Goal: Information Seeking & Learning: Check status

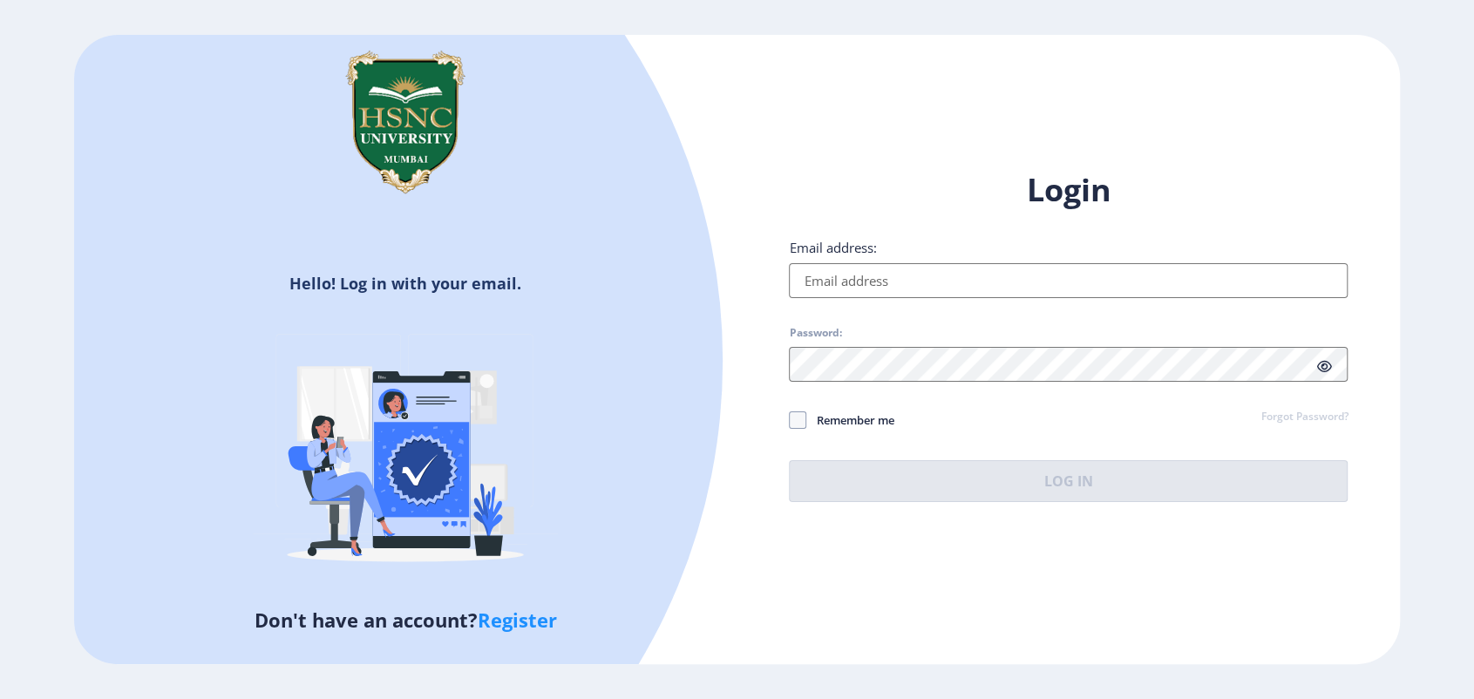
click at [912, 276] on input "Email address:" at bounding box center [1068, 280] width 559 height 35
type input "[EMAIL_ADDRESS][DOMAIN_NAME]"
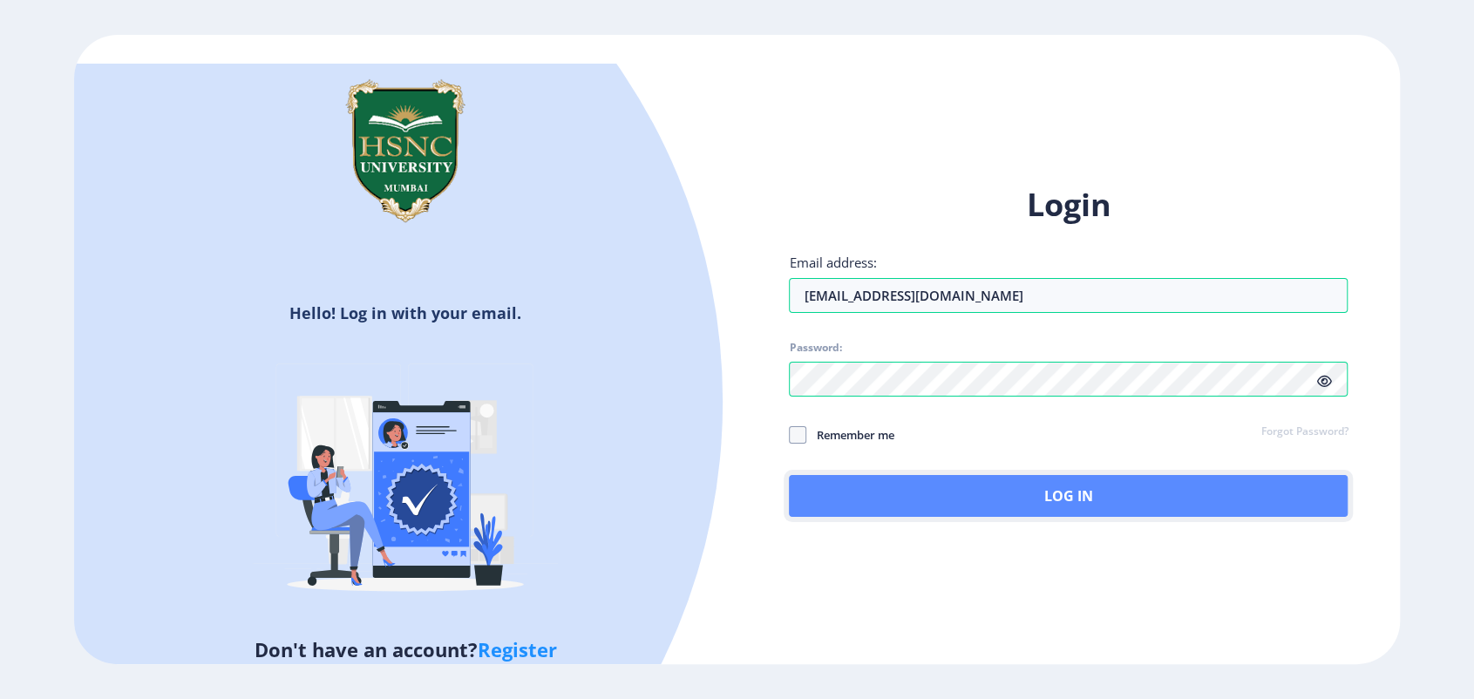
click at [825, 500] on button "Log In" at bounding box center [1068, 496] width 559 height 42
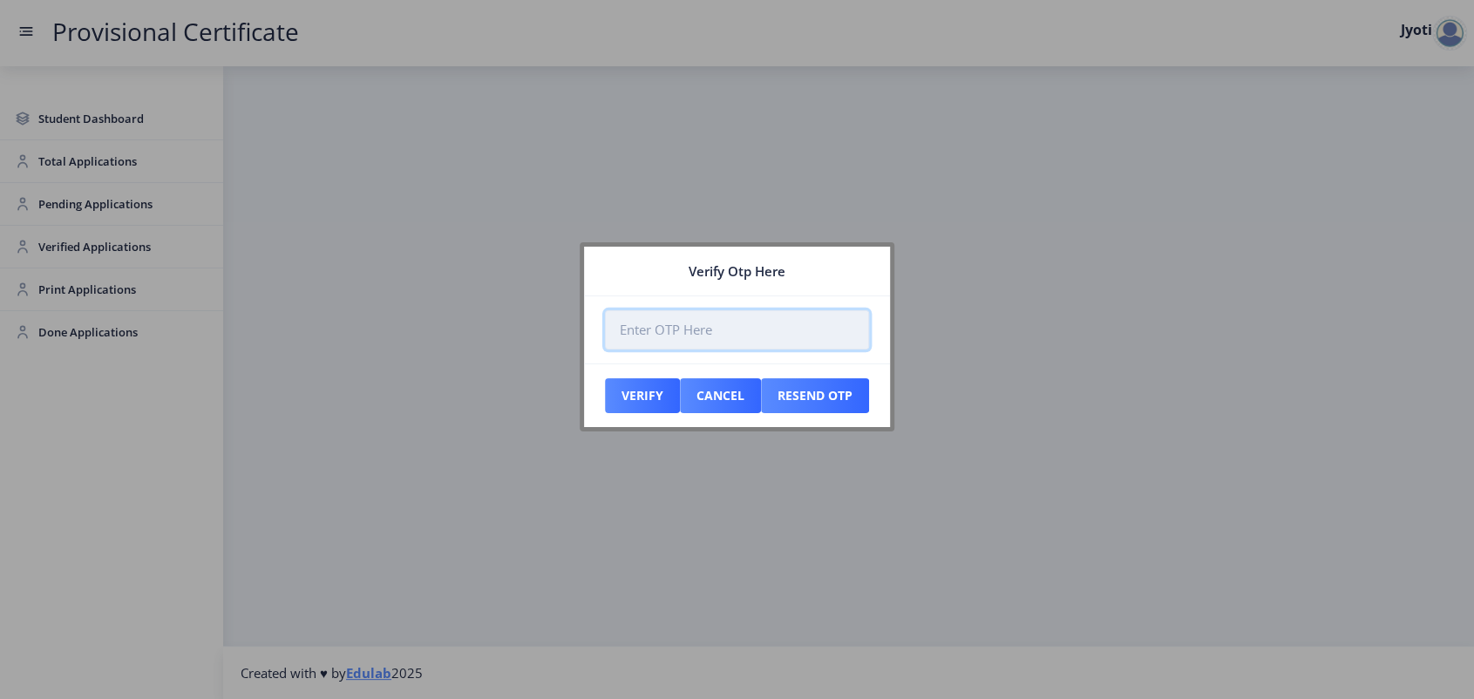
click at [625, 340] on input "number" at bounding box center [737, 329] width 264 height 39
paste input "976199"
type input "976199"
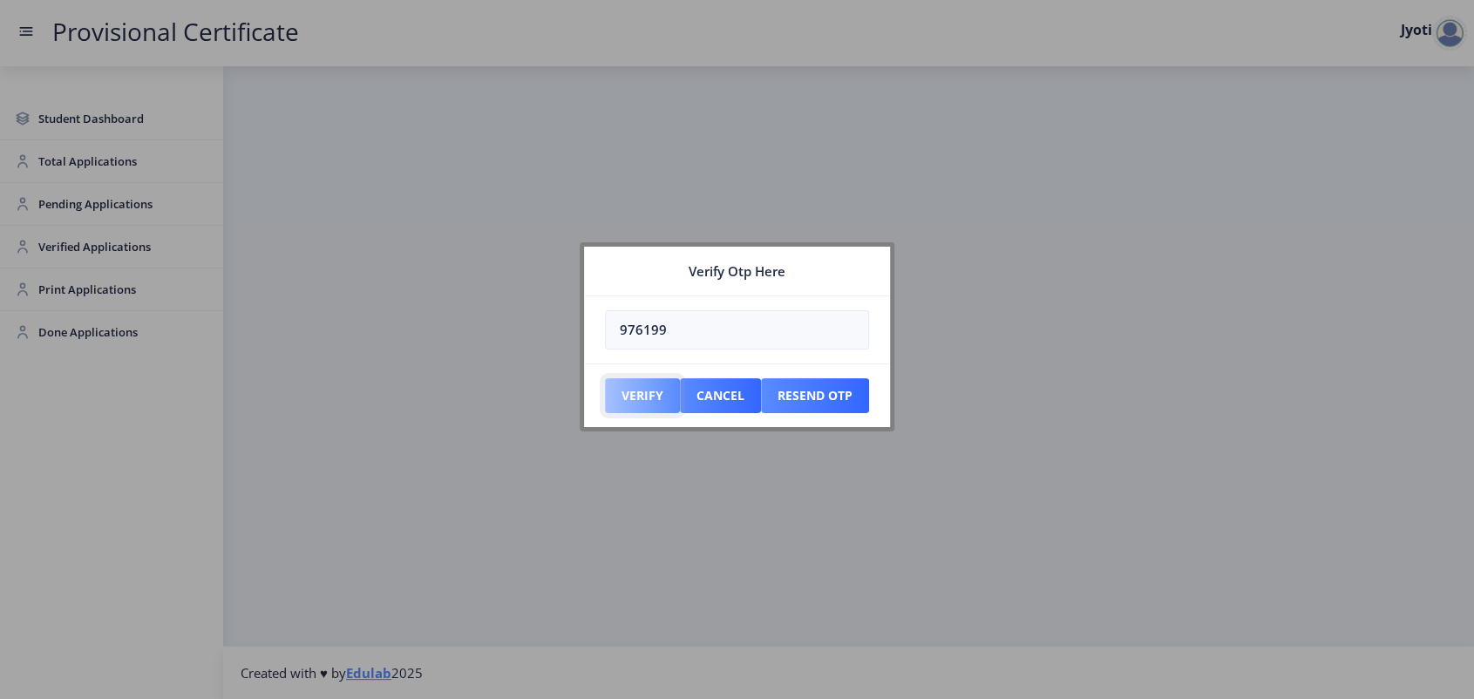
click at [635, 401] on button "Verify" at bounding box center [642, 395] width 75 height 35
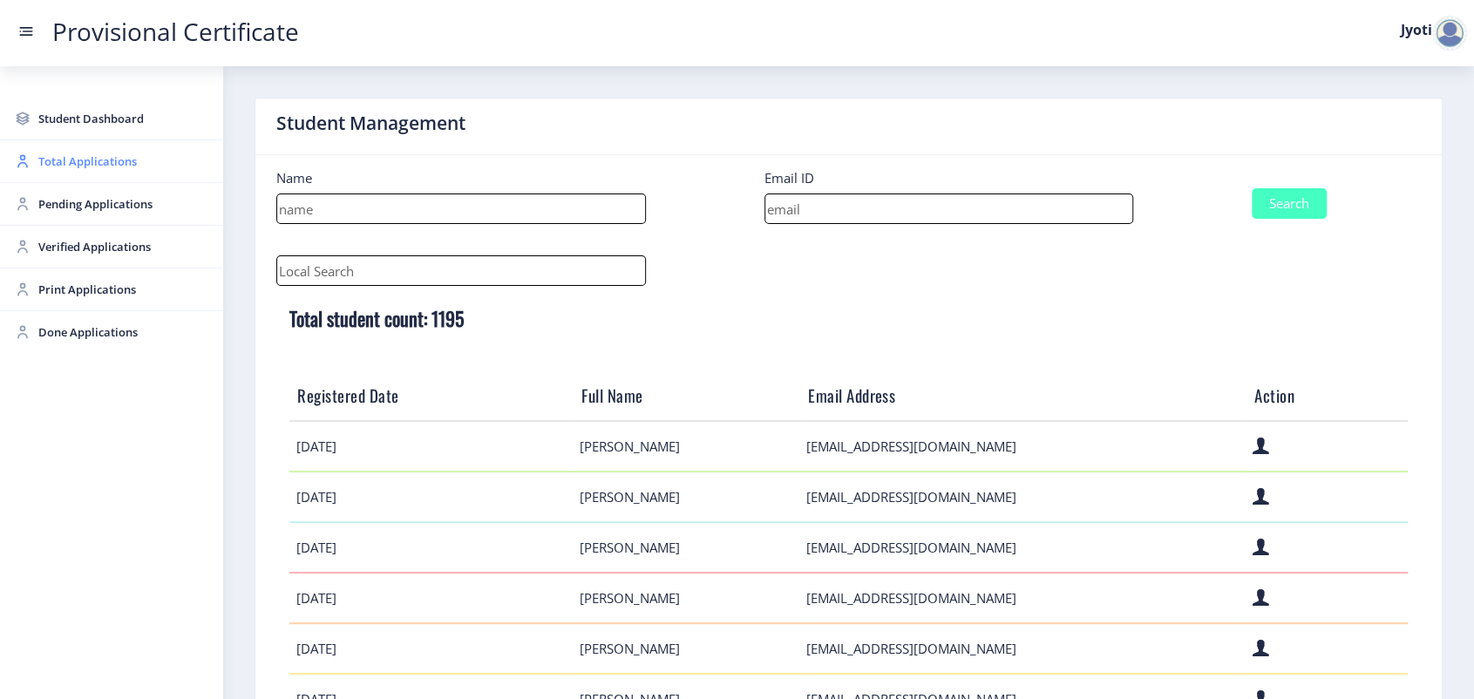
click at [66, 166] on span "Total Applications" at bounding box center [123, 161] width 171 height 21
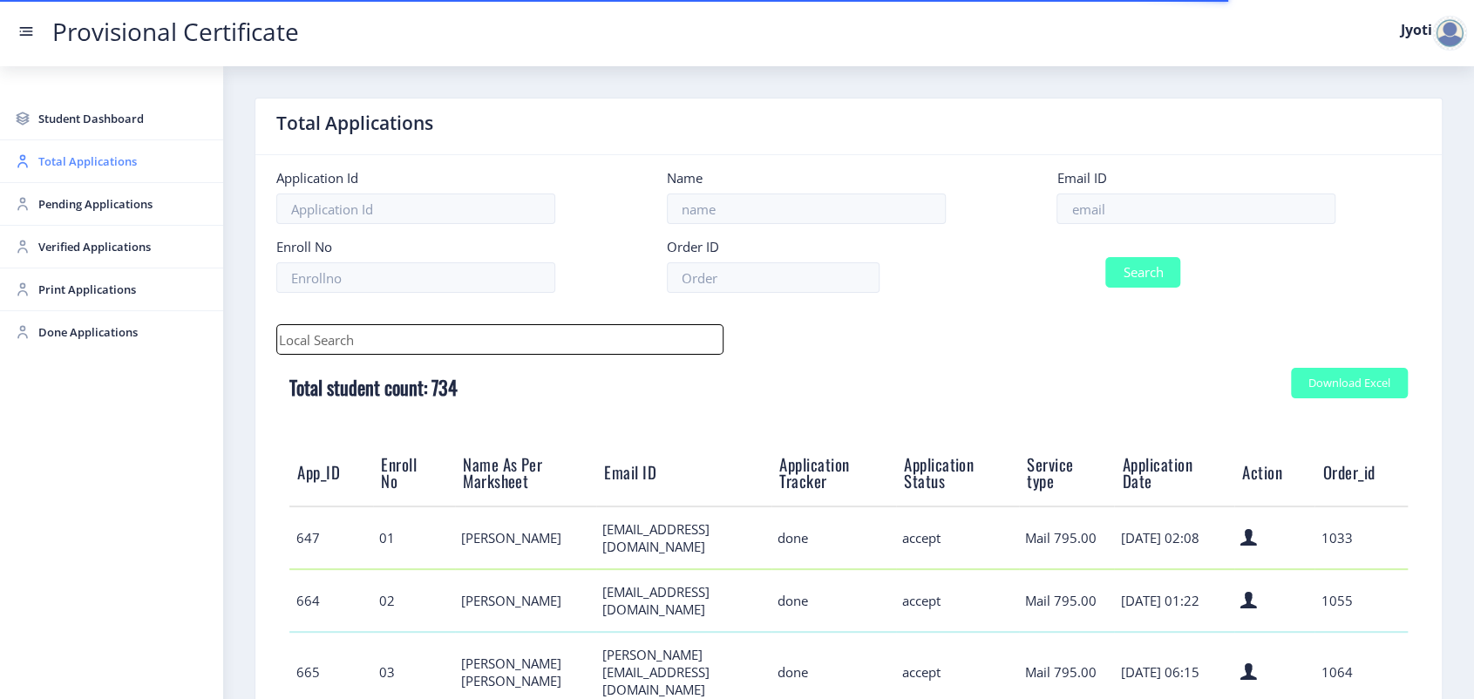
click at [63, 170] on span "Total Applications" at bounding box center [123, 161] width 171 height 21
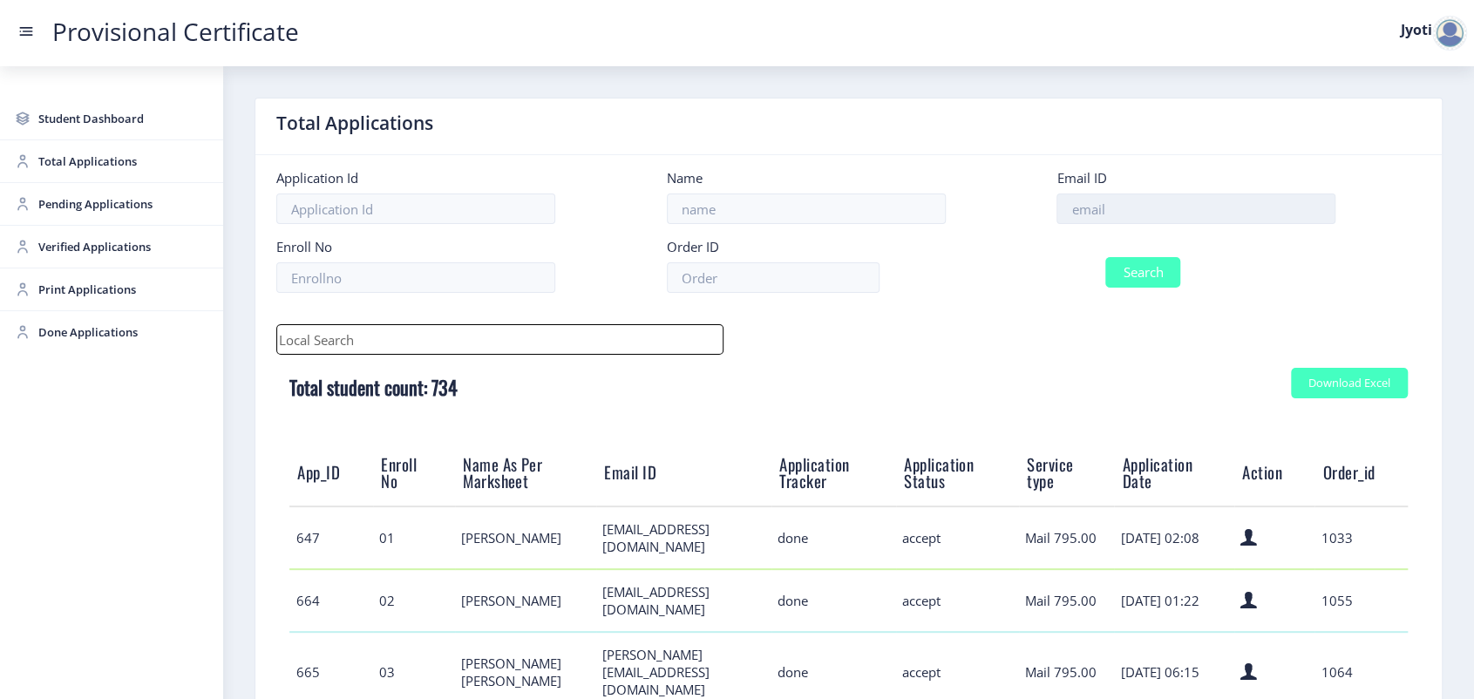
click at [1124, 215] on input at bounding box center [1196, 209] width 279 height 31
paste input "[EMAIL_ADDRESS][DOMAIN_NAME]"
click at [1067, 222] on input "[EMAIL_ADDRESS][DOMAIN_NAME]" at bounding box center [1196, 209] width 279 height 31
click at [1291, 220] on input "[EMAIL_ADDRESS][DOMAIN_NAME]" at bounding box center [1196, 209] width 279 height 31
type input "[EMAIL_ADDRESS][DOMAIN_NAME]"
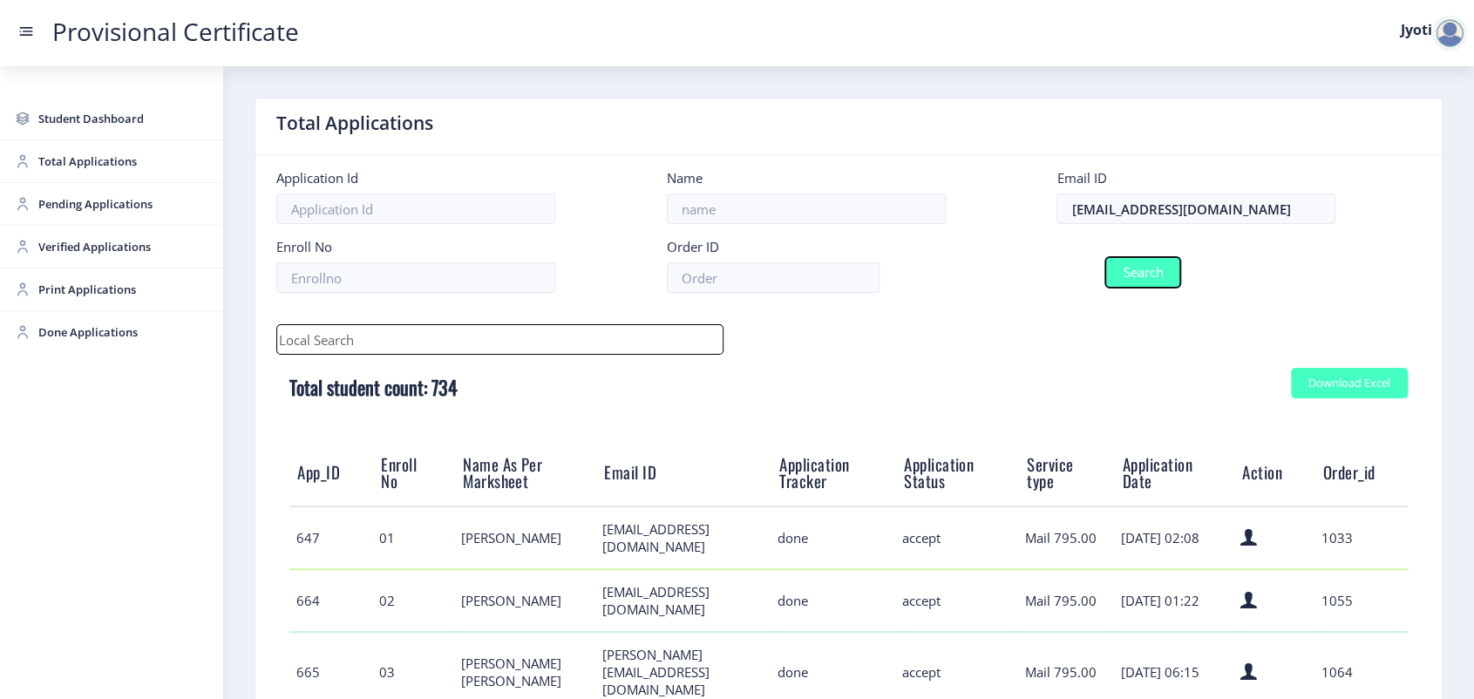
click at [1162, 276] on button "Search" at bounding box center [1142, 272] width 75 height 31
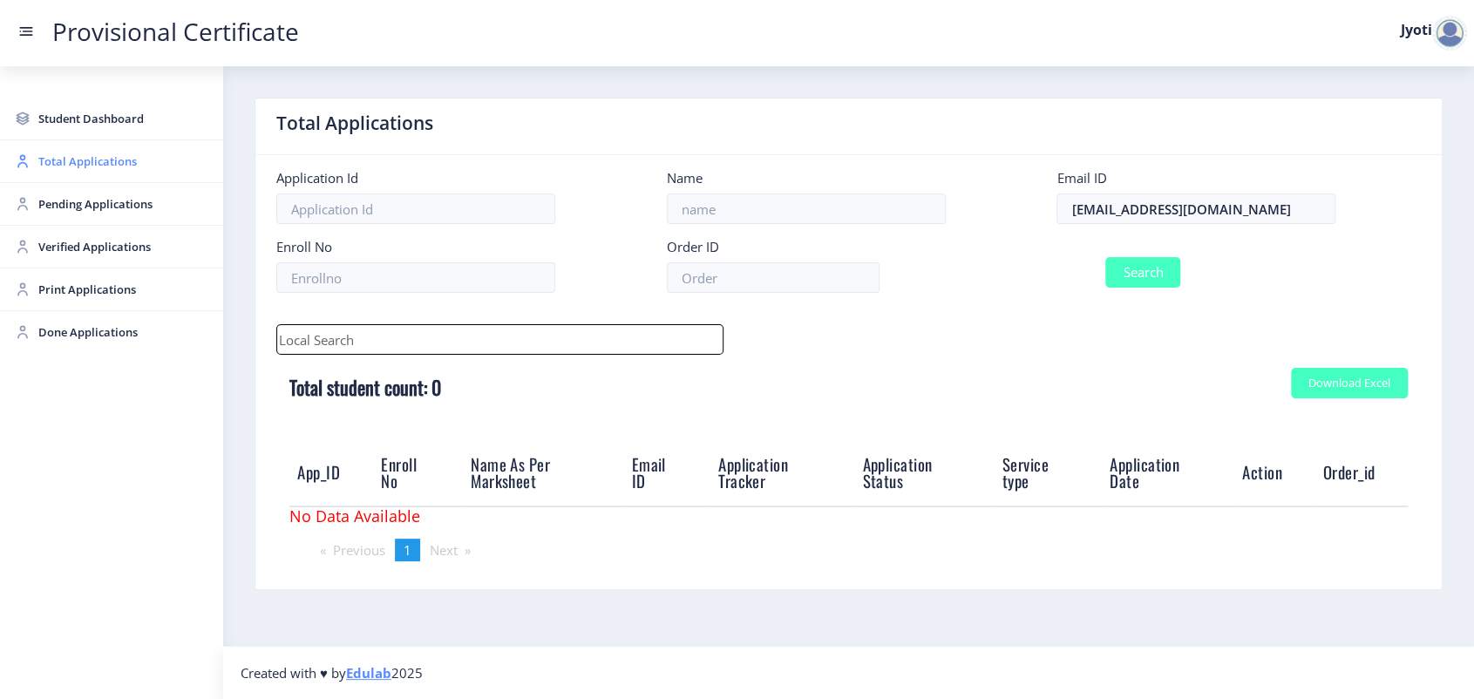
click at [71, 157] on span "Total Applications" at bounding box center [123, 161] width 171 height 21
click at [681, 201] on input at bounding box center [806, 209] width 279 height 31
paste input "[PERSON_NAME]"
type input "[PERSON_NAME]"
click at [1142, 215] on input "[EMAIL_ADDRESS][DOMAIN_NAME]" at bounding box center [1196, 209] width 279 height 31
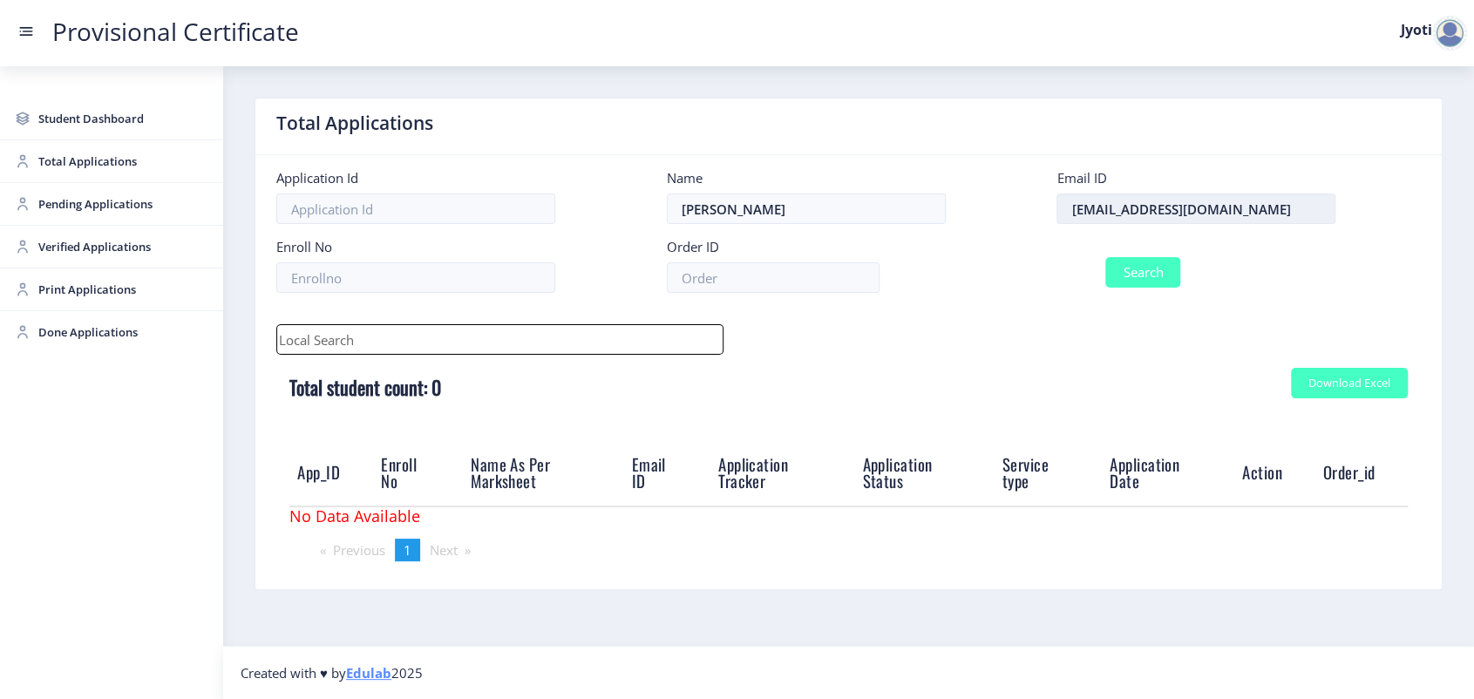
click at [1142, 215] on input "[EMAIL_ADDRESS][DOMAIN_NAME]" at bounding box center [1196, 209] width 279 height 31
click at [786, 205] on input "[PERSON_NAME]" at bounding box center [806, 209] width 279 height 31
click at [670, 217] on input "[PERSON_NAME]" at bounding box center [806, 209] width 279 height 31
click at [792, 212] on input "[PERSON_NAME]" at bounding box center [806, 209] width 279 height 31
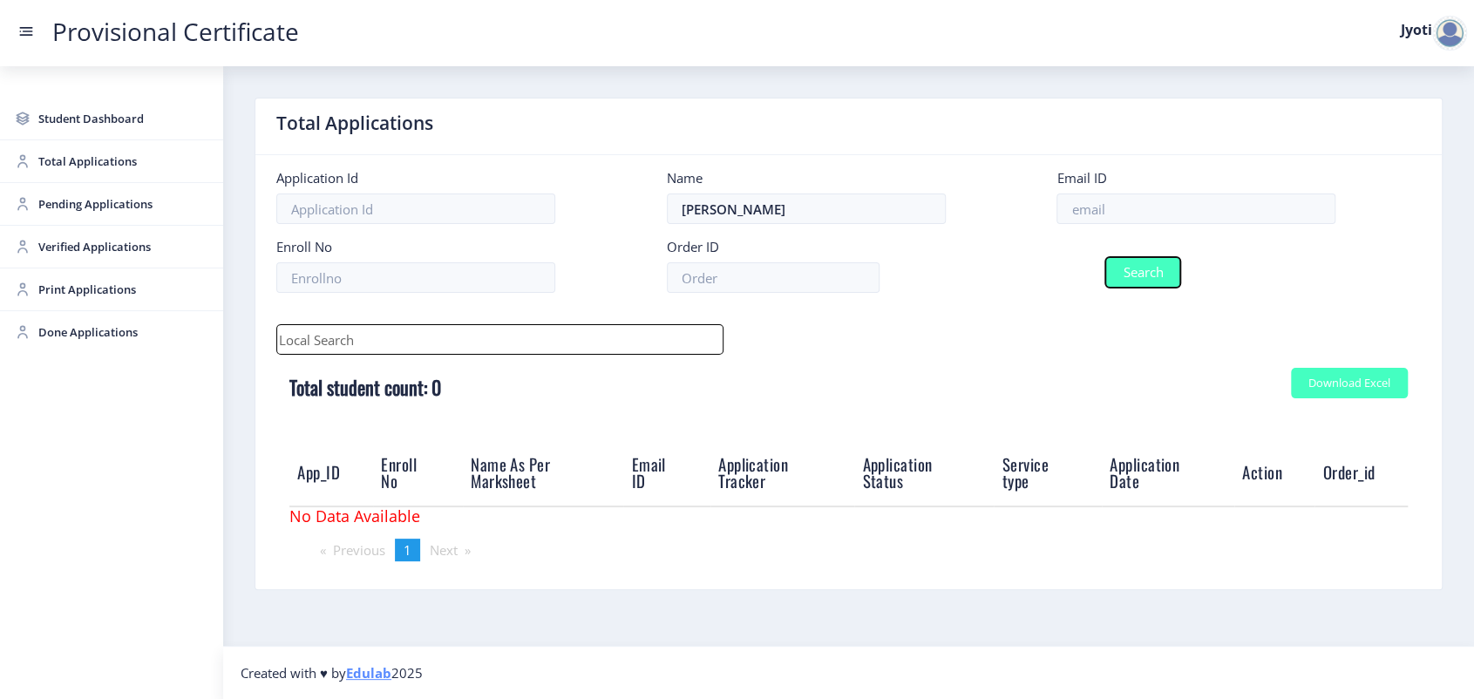
click at [1139, 280] on button "Search" at bounding box center [1142, 272] width 75 height 31
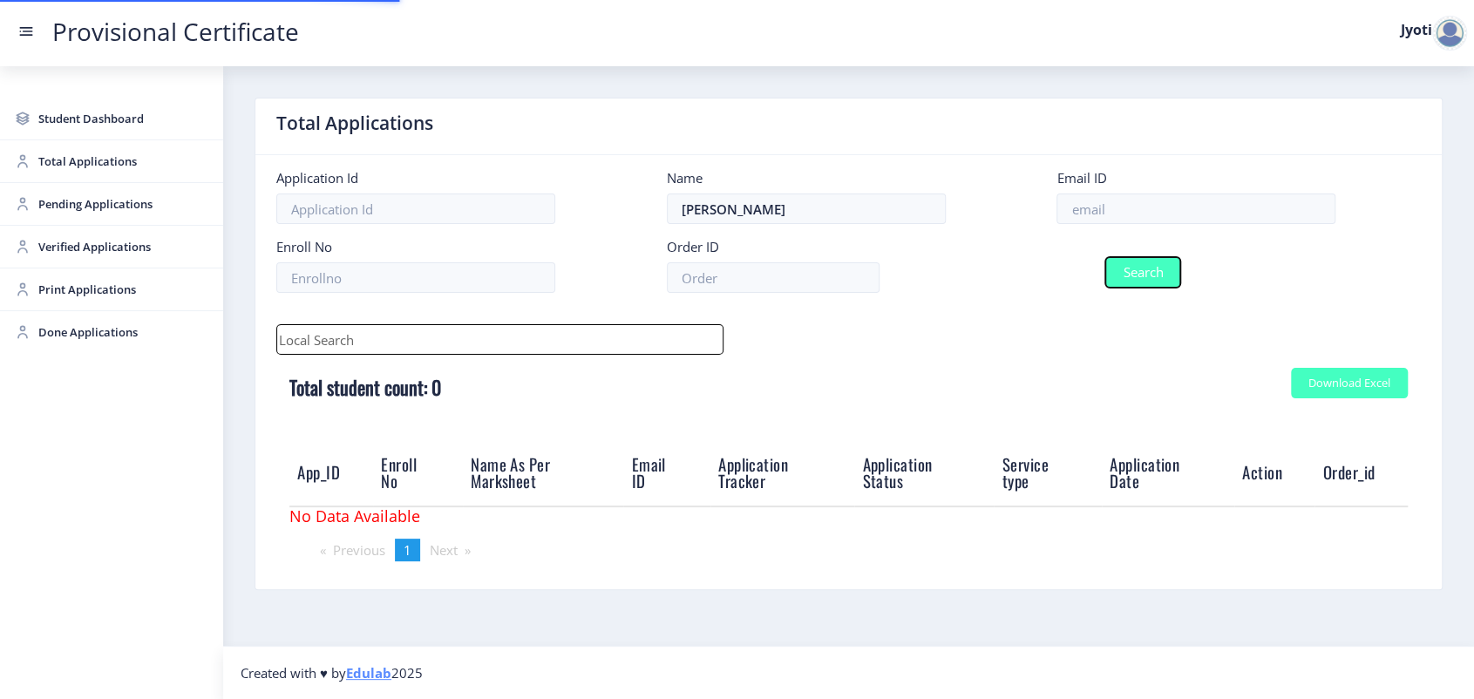
click at [1139, 280] on button "Search" at bounding box center [1142, 272] width 75 height 31
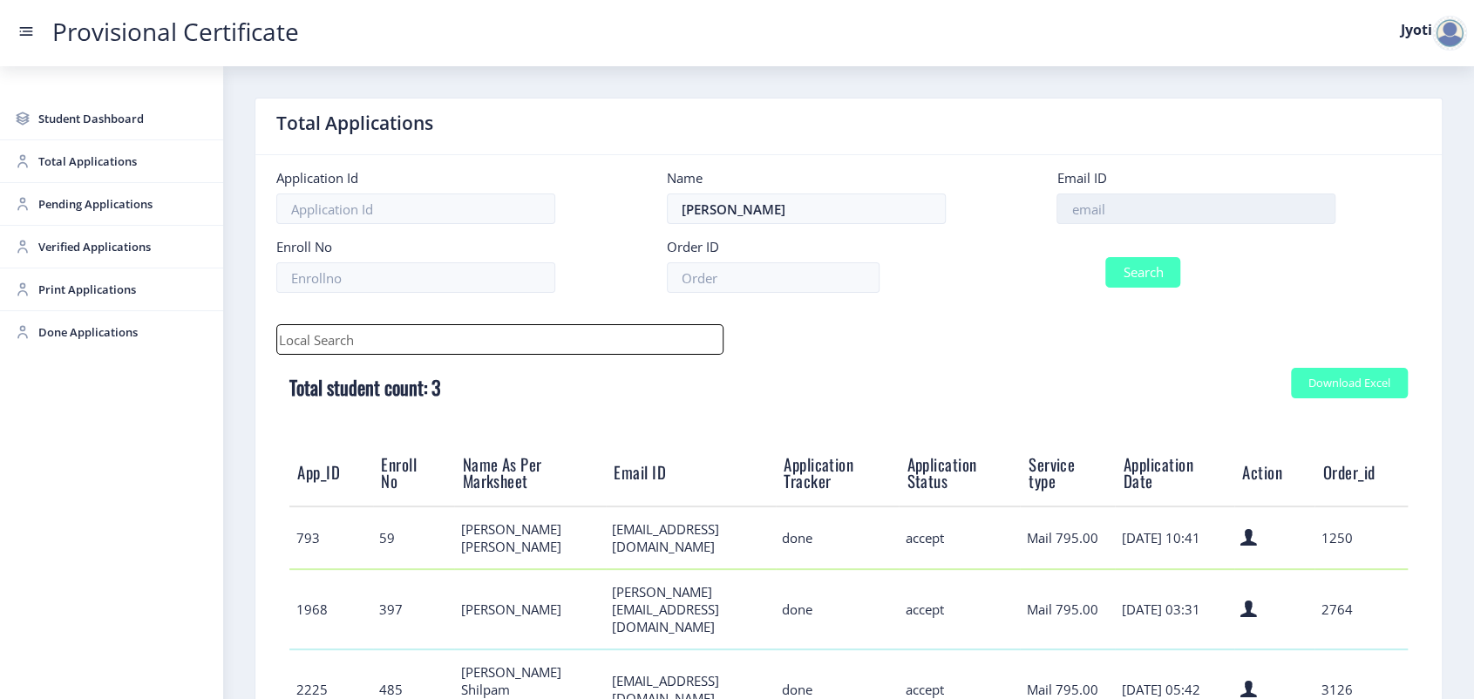
click at [1117, 216] on input at bounding box center [1196, 209] width 279 height 31
paste input "[EMAIL_ADDRESS][DOMAIN_NAME]"
type input "[EMAIL_ADDRESS][DOMAIN_NAME]"
click at [1114, 259] on button "Search" at bounding box center [1142, 272] width 75 height 31
